Goal: Use online tool/utility: Utilize a website feature to perform a specific function

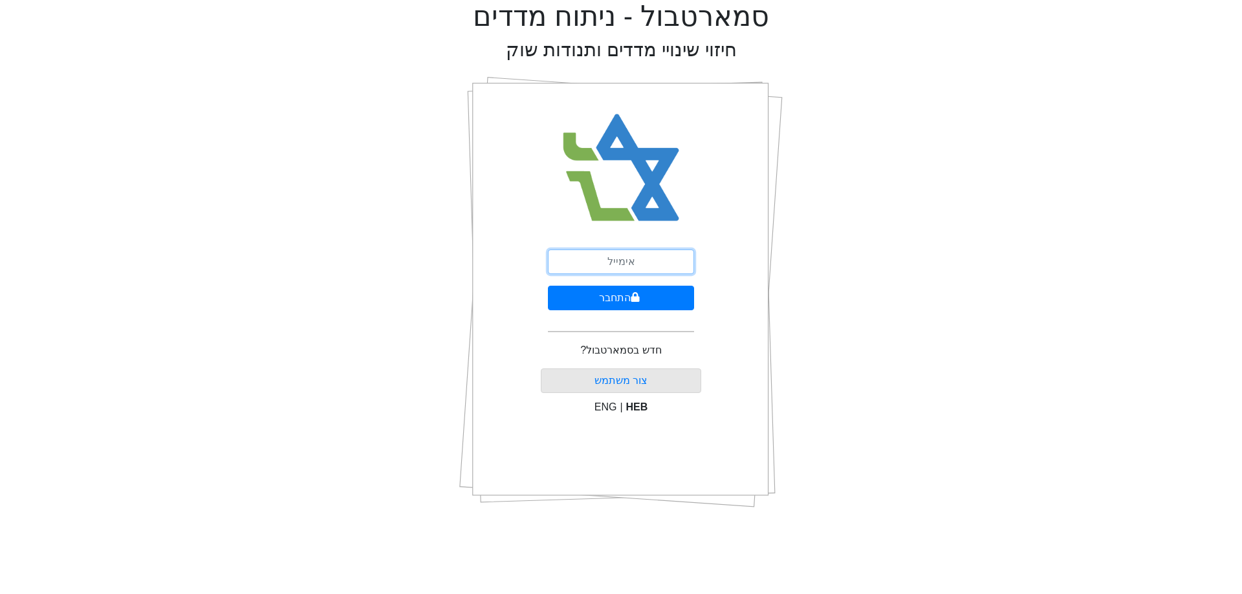
click at [684, 262] on input "email" at bounding box center [621, 262] width 146 height 25
type input "[PERSON_NAME][EMAIL_ADDRESS][DOMAIN_NAME]"
click at [676, 304] on button "התחבר" at bounding box center [621, 298] width 146 height 25
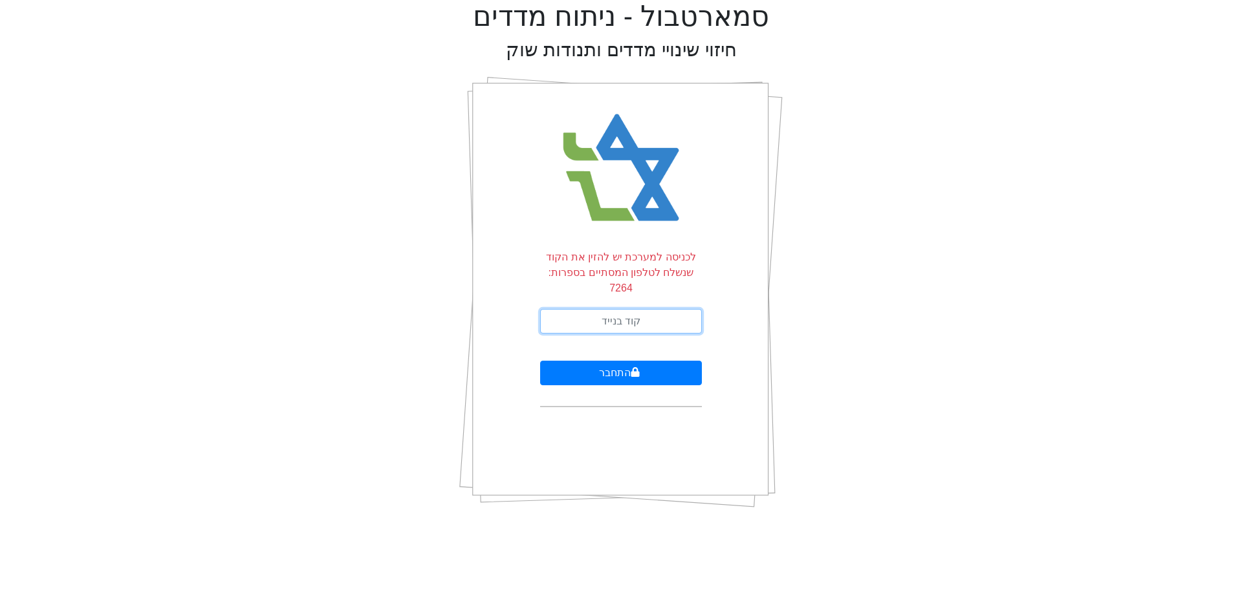
click at [676, 309] on input "text" at bounding box center [621, 321] width 162 height 25
type input "031310"
click at [540, 361] on button "התחבר" at bounding box center [621, 373] width 162 height 25
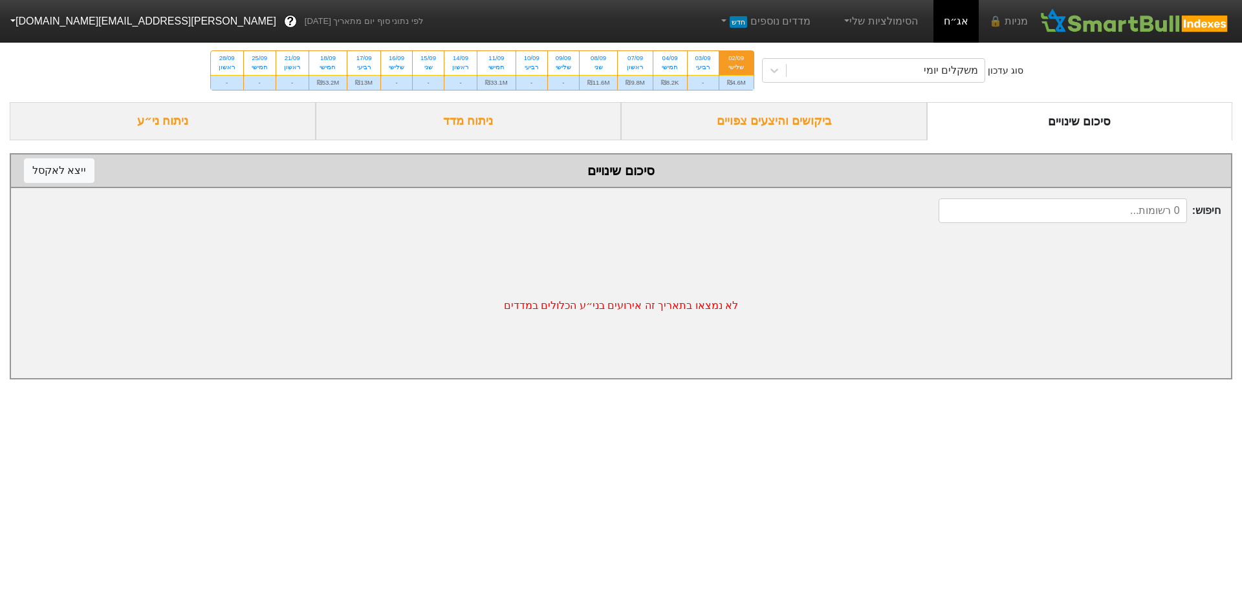
click at [867, 134] on div "ביקושים והיצעים צפויים" at bounding box center [774, 121] width 306 height 38
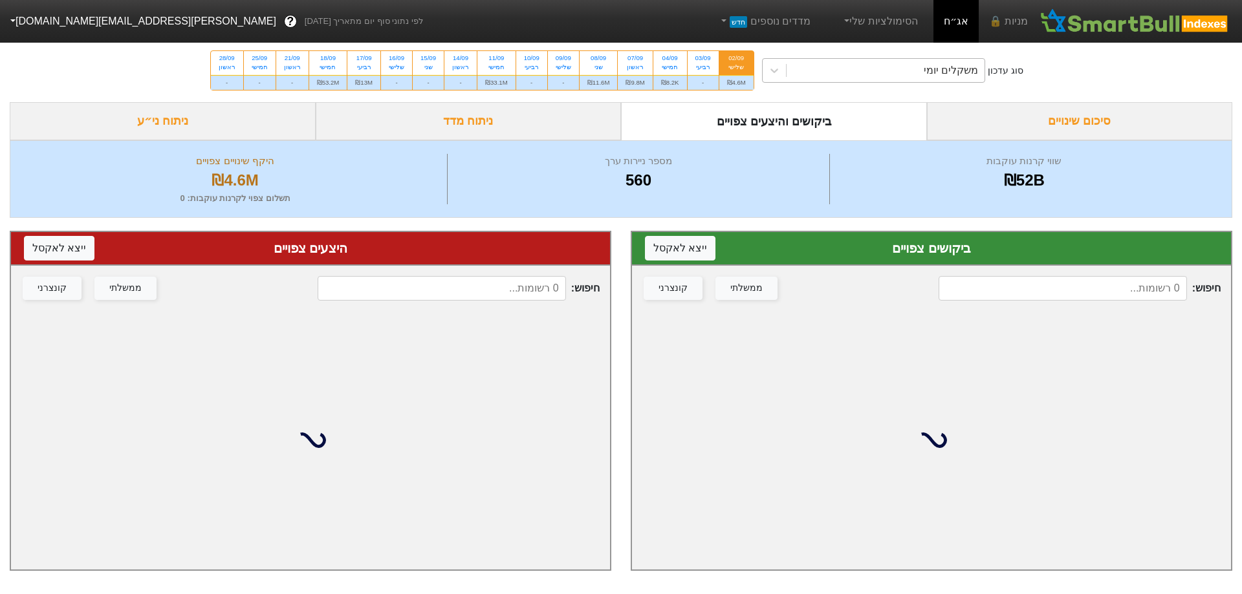
click at [889, 78] on div "משקלים יומי" at bounding box center [885, 70] width 199 height 23
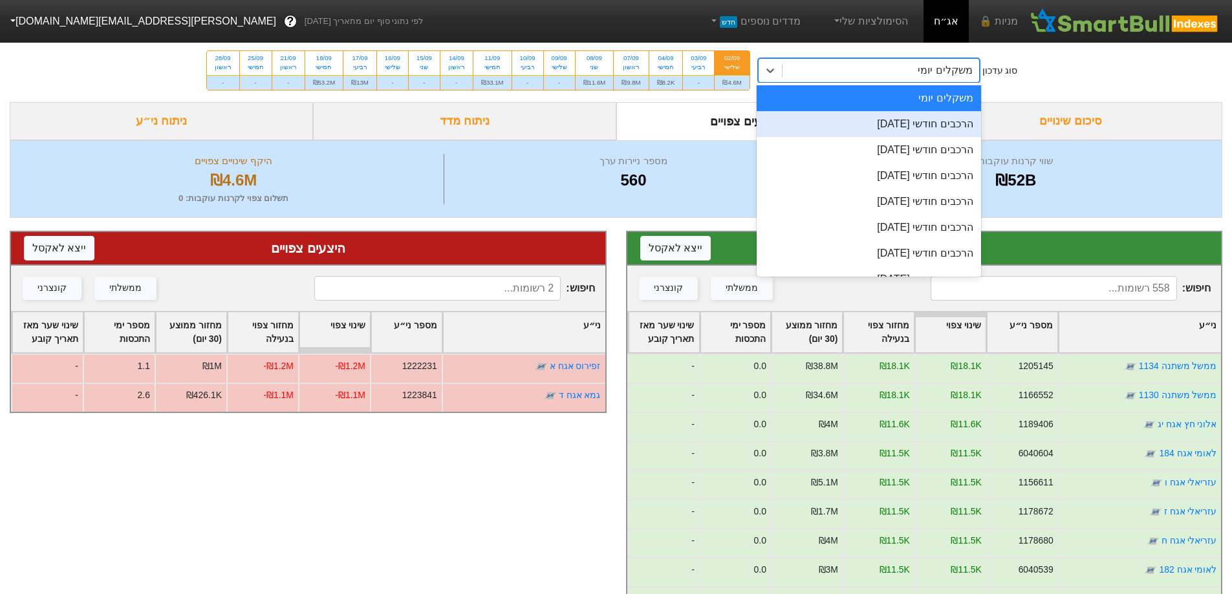
click at [915, 129] on div "הרכבים חודשי [DATE]" at bounding box center [869, 124] width 224 height 26
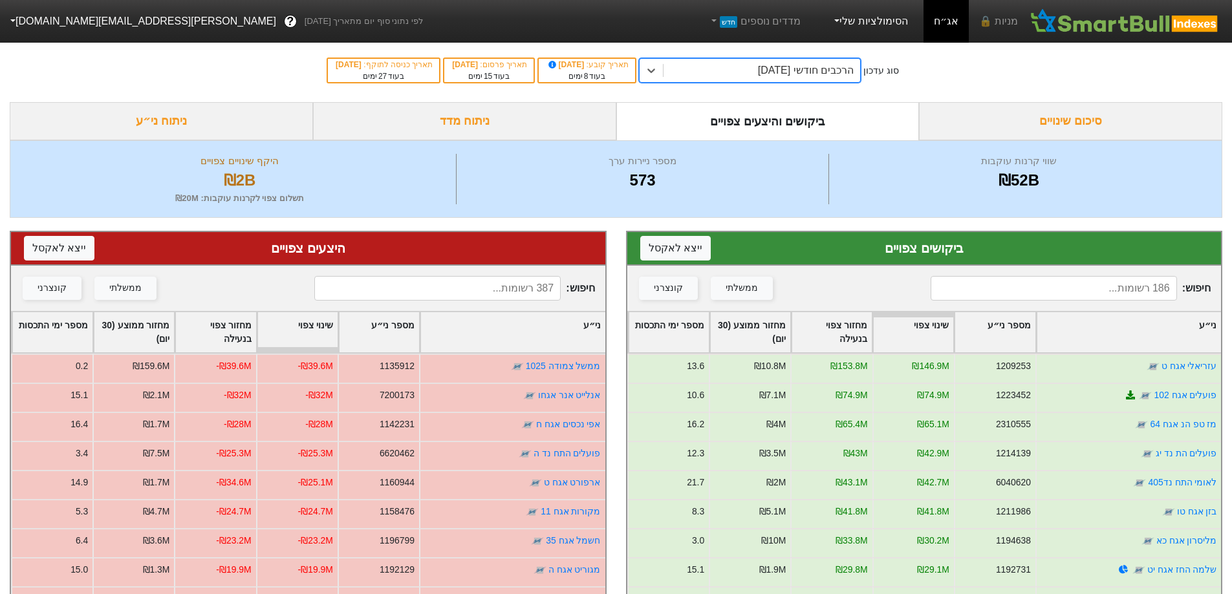
click at [895, 32] on link "הסימולציות שלי" at bounding box center [870, 21] width 87 height 26
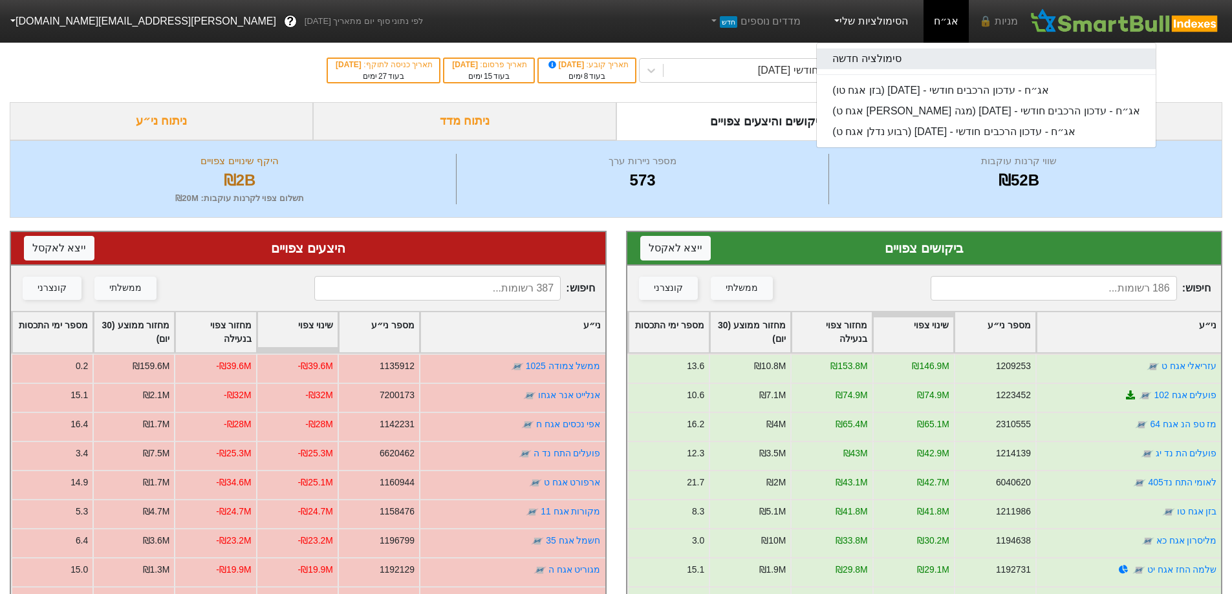
click at [889, 67] on link "סימולציה חדשה" at bounding box center [986, 59] width 339 height 21
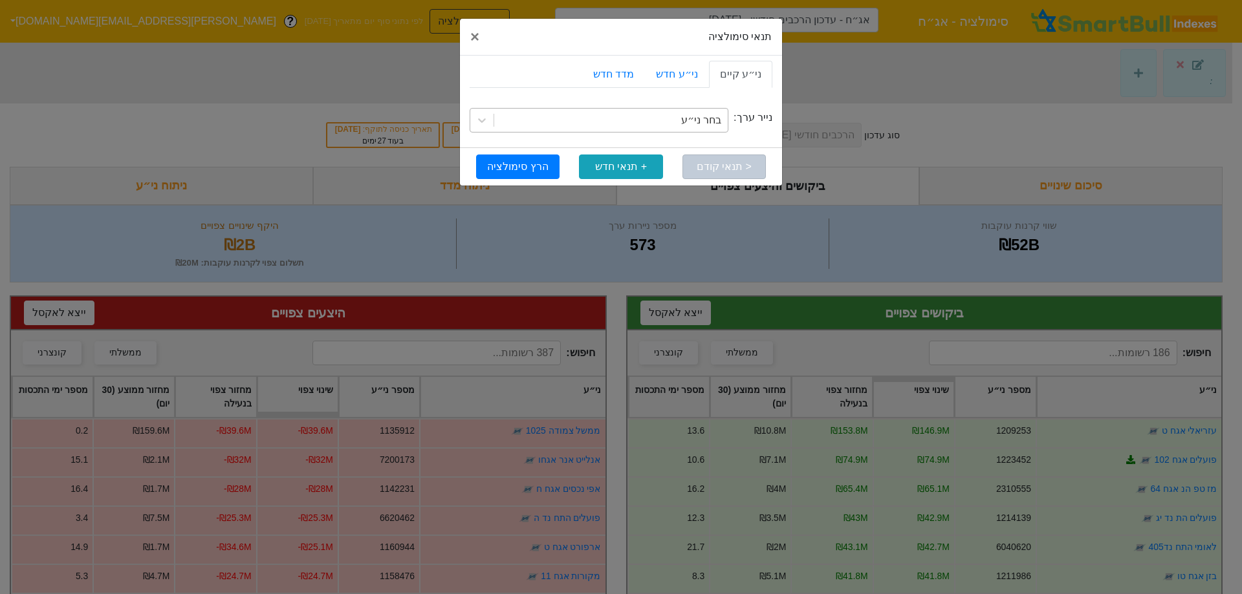
click at [687, 122] on div "בחר ני״ע" at bounding box center [610, 120] width 233 height 23
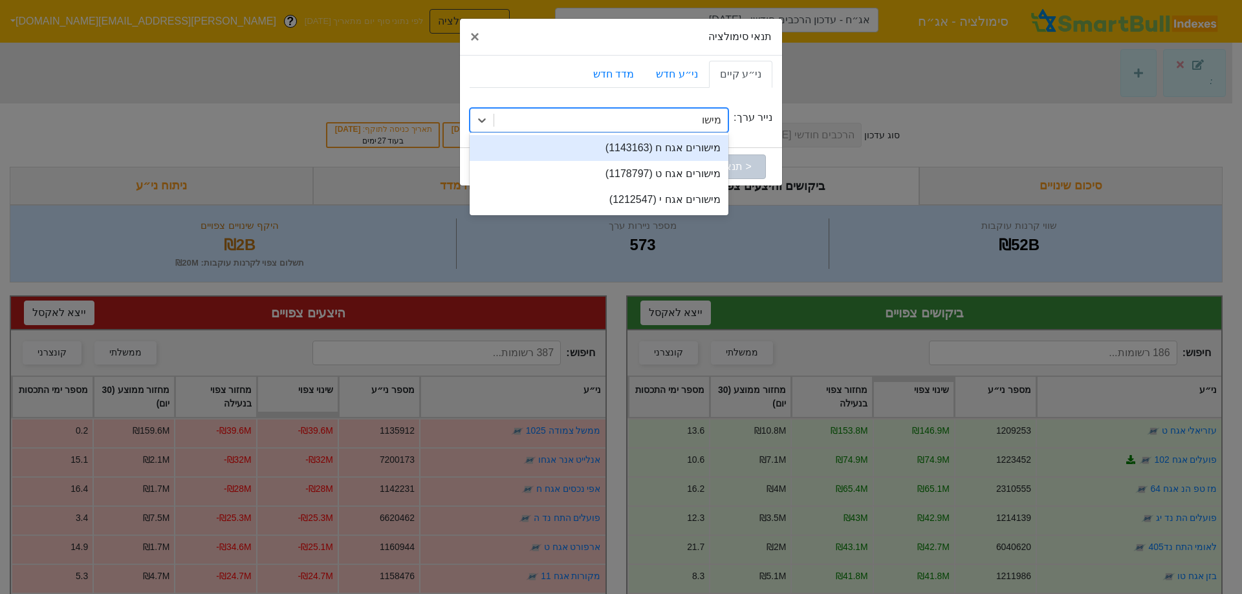
type input "[PERSON_NAME]"
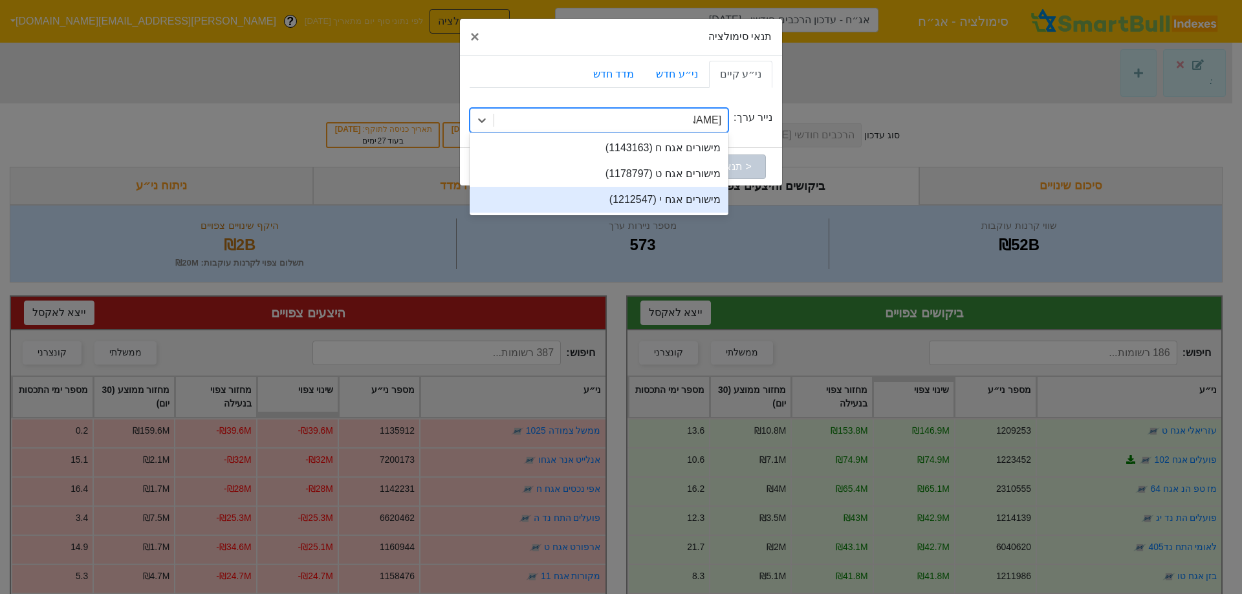
click at [691, 199] on div "מישורים אגח י (1212547)" at bounding box center [599, 200] width 259 height 26
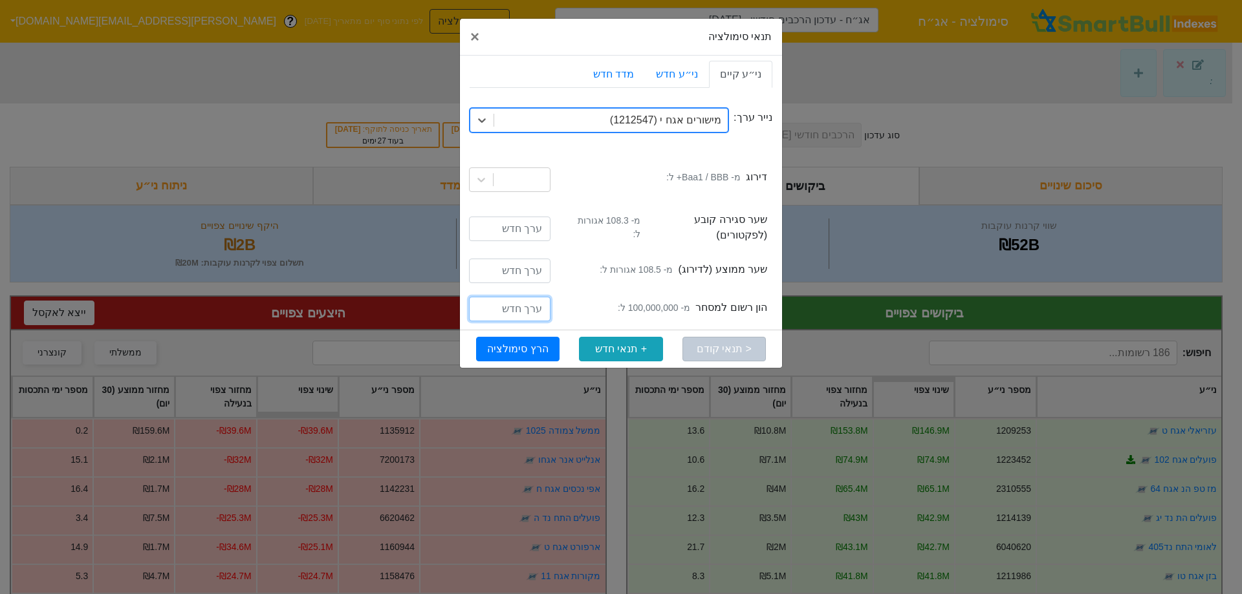
click at [525, 297] on input "number" at bounding box center [509, 309] width 81 height 25
type input "220000000"
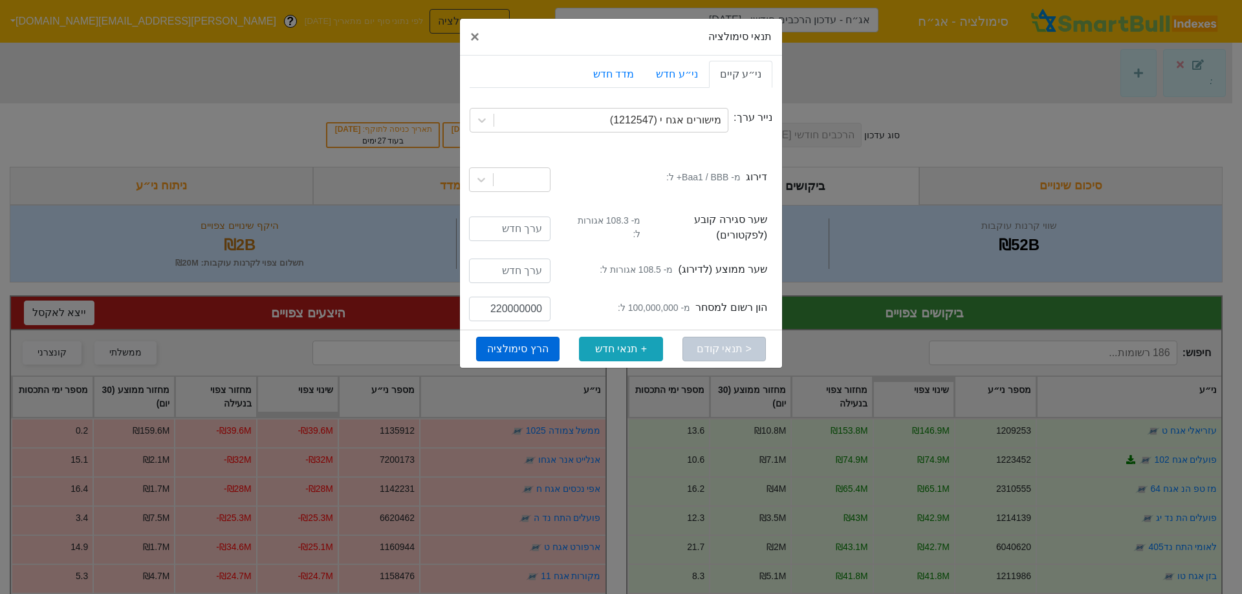
click at [544, 338] on button "הרץ סימולציה" at bounding box center [517, 349] width 83 height 25
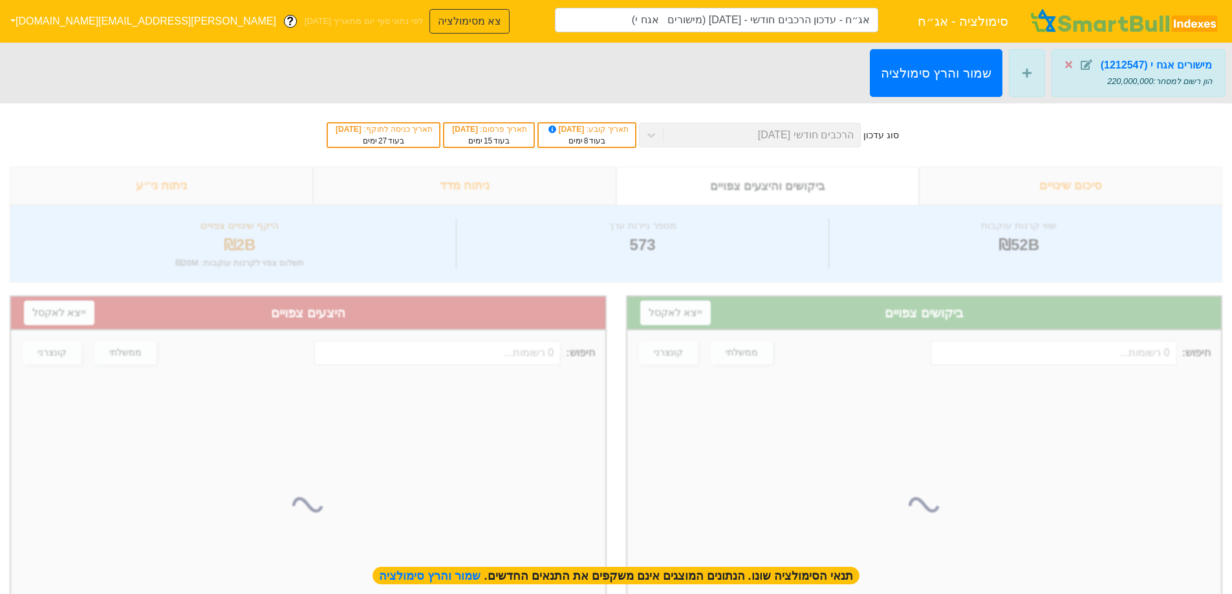
type input "אג״ח - עדכון הרכבים חודשי - [DATE] (מישורים אגח י)"
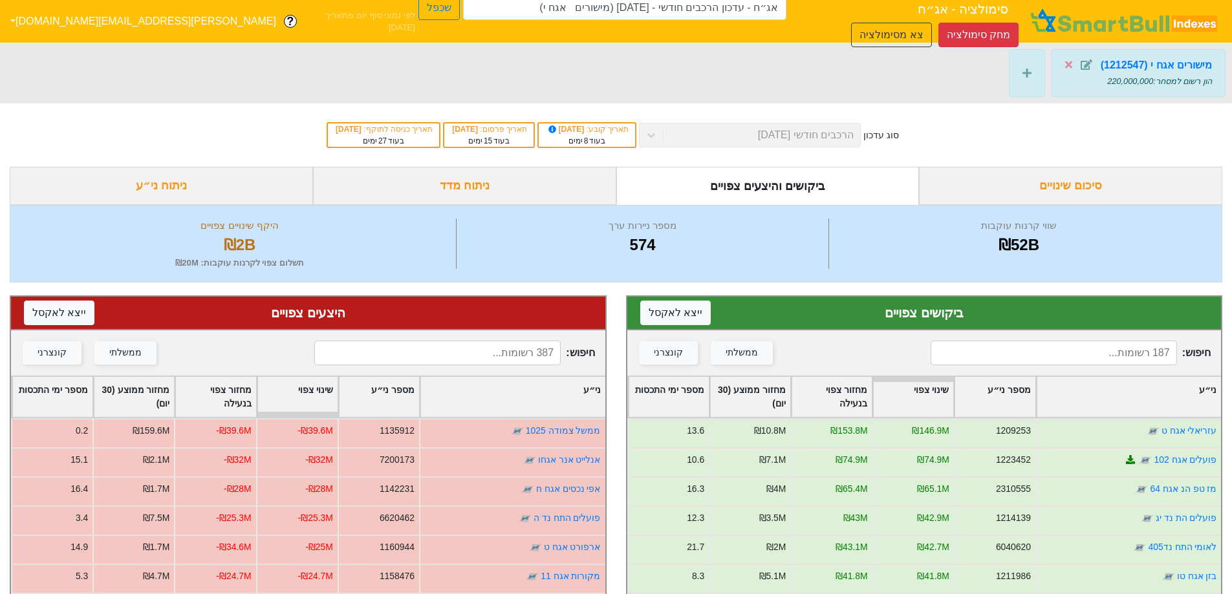
click at [1040, 356] on input at bounding box center [1054, 353] width 246 height 25
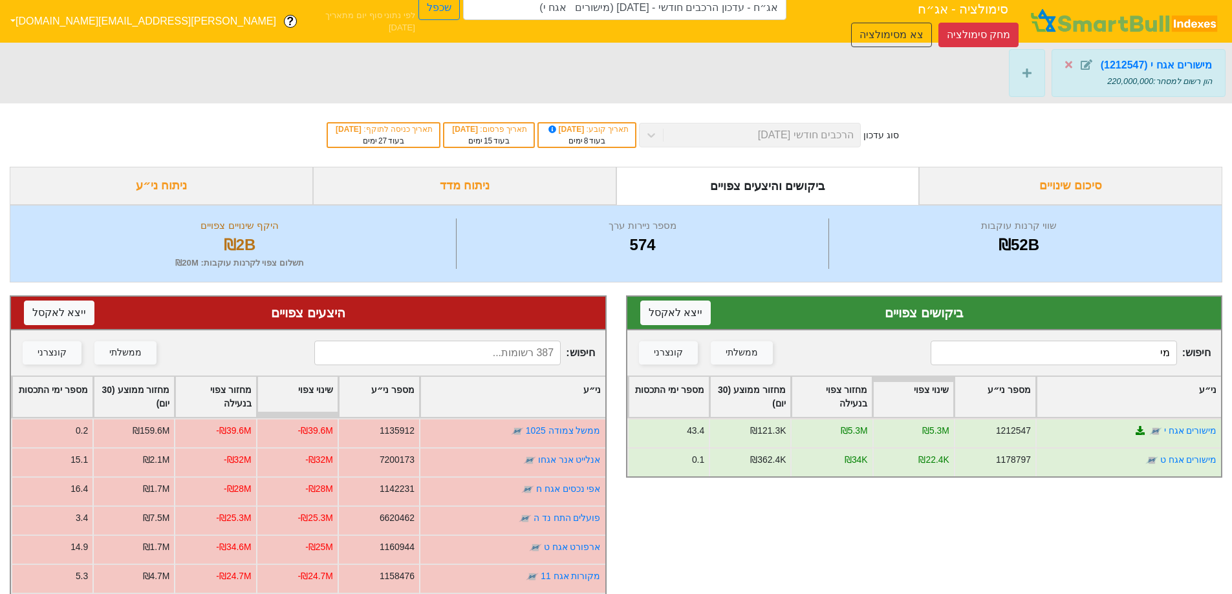
type input "מ"
